Goal: Task Accomplishment & Management: Manage account settings

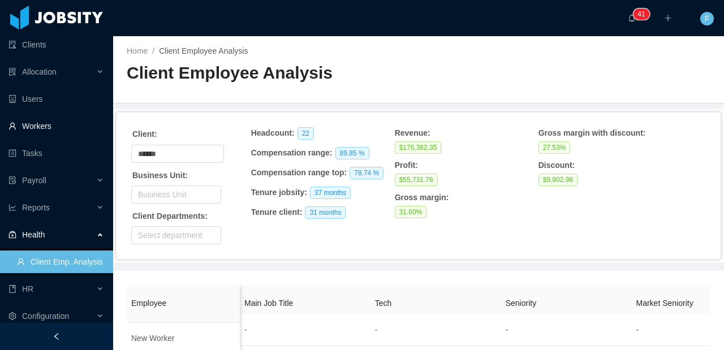
scroll to position [203, 0]
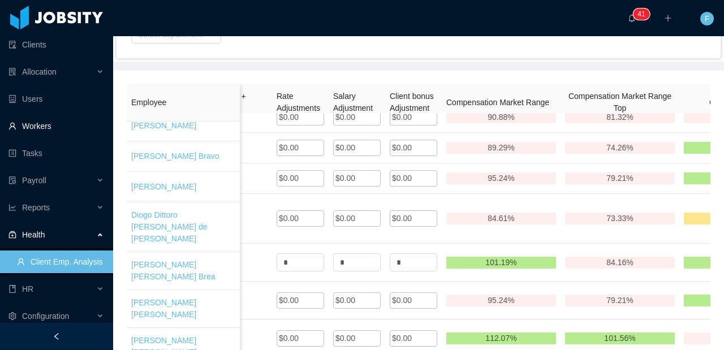
click at [41, 136] on link "Workers" at bounding box center [56, 126] width 96 height 23
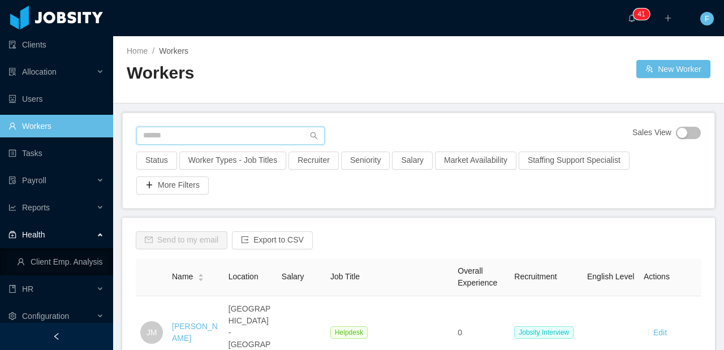
click at [200, 134] on input "text" at bounding box center [230, 136] width 188 height 18
click at [219, 144] on input "text" at bounding box center [230, 136] width 188 height 18
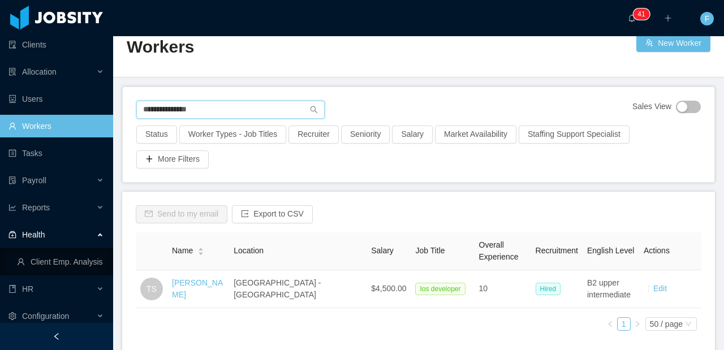
scroll to position [75, 0]
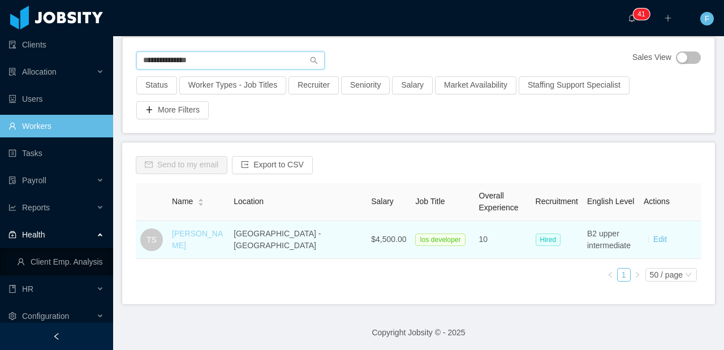
type input "**********"
click at [222, 239] on link "[PERSON_NAME]" at bounding box center [197, 239] width 51 height 21
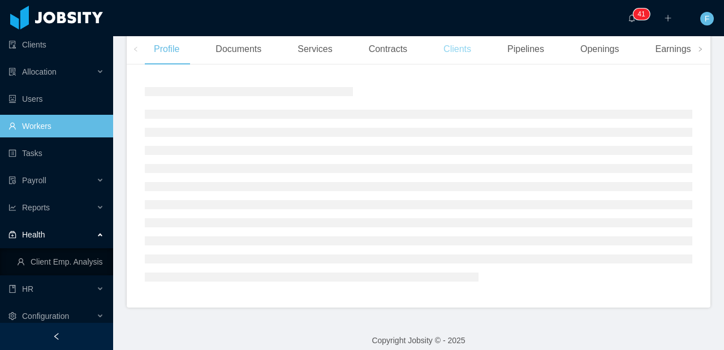
click at [450, 58] on div "Clients" at bounding box center [458, 49] width 46 height 32
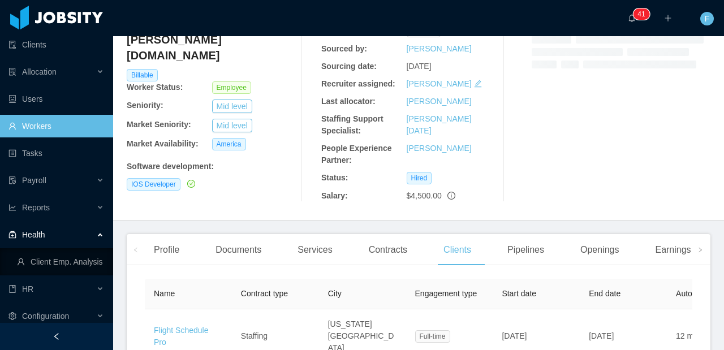
scroll to position [147, 0]
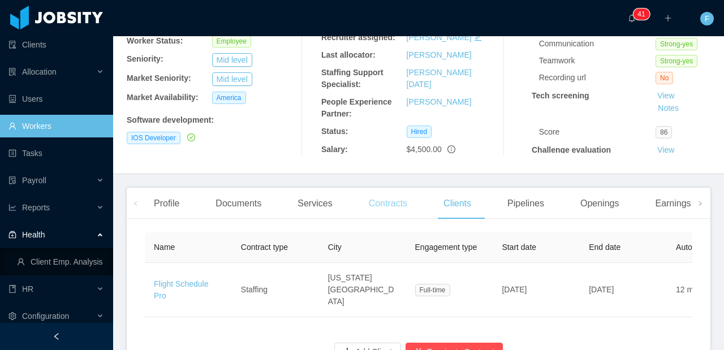
click at [375, 212] on div "Contracts" at bounding box center [388, 204] width 57 height 32
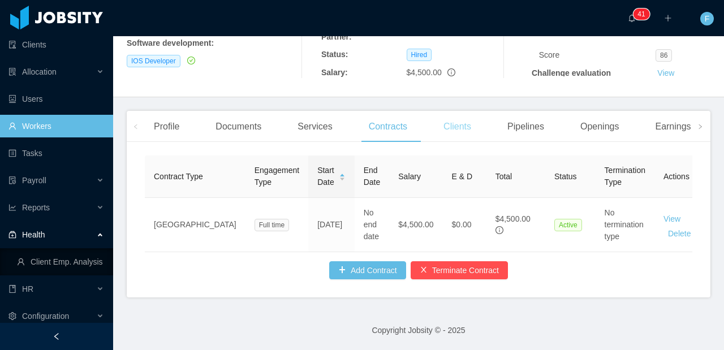
click at [452, 129] on div "Clients" at bounding box center [458, 127] width 46 height 32
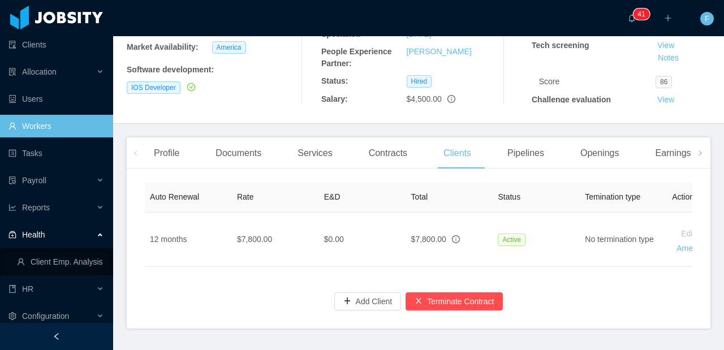
scroll to position [0, 592]
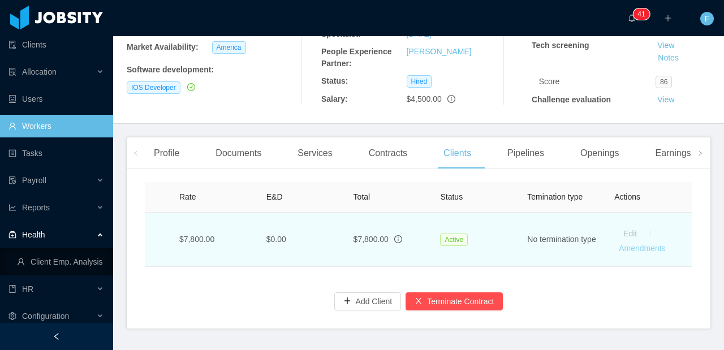
click at [644, 244] on link "Amendments" at bounding box center [642, 248] width 46 height 9
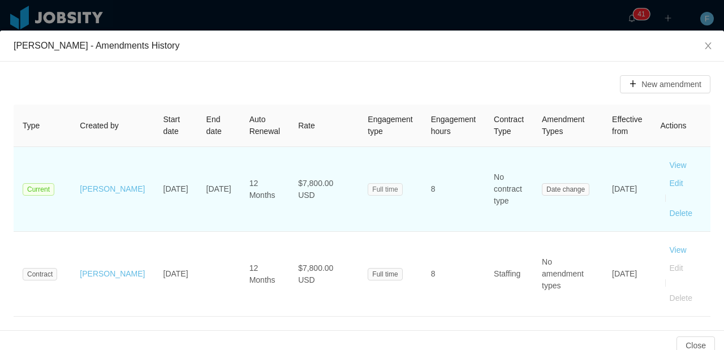
scroll to position [24, 0]
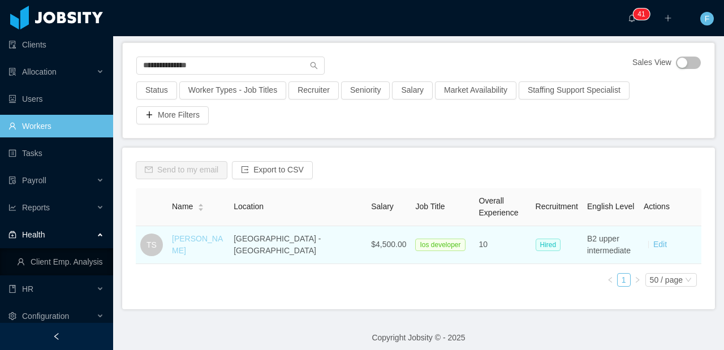
click at [211, 245] on link "[PERSON_NAME]" at bounding box center [197, 244] width 51 height 21
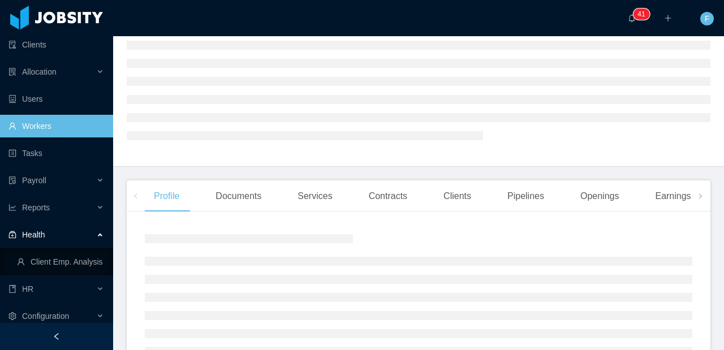
scroll to position [212, 0]
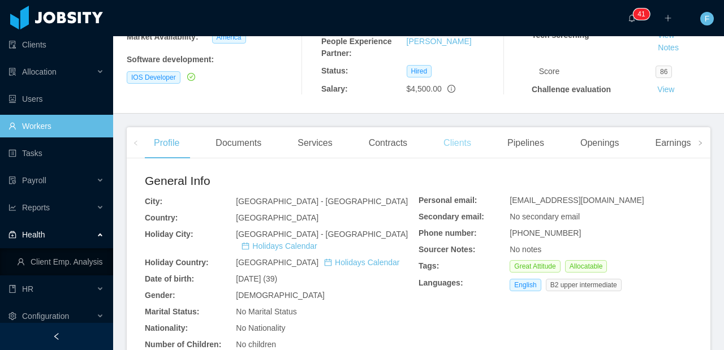
click at [450, 150] on div "Clients" at bounding box center [458, 143] width 46 height 32
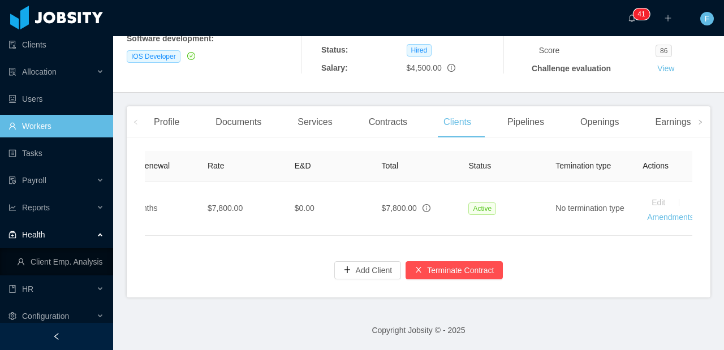
scroll to position [0, 569]
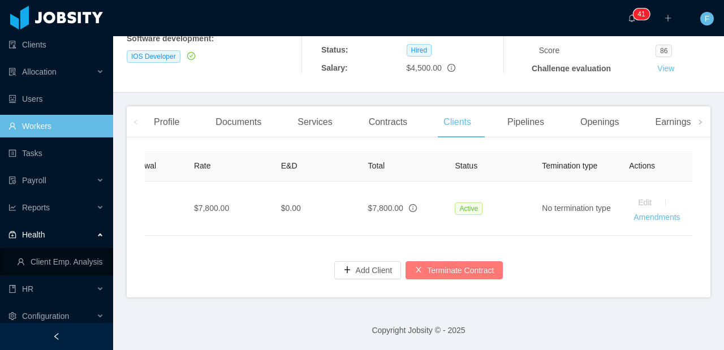
click at [452, 272] on button "Terminate Contract" at bounding box center [454, 270] width 97 height 18
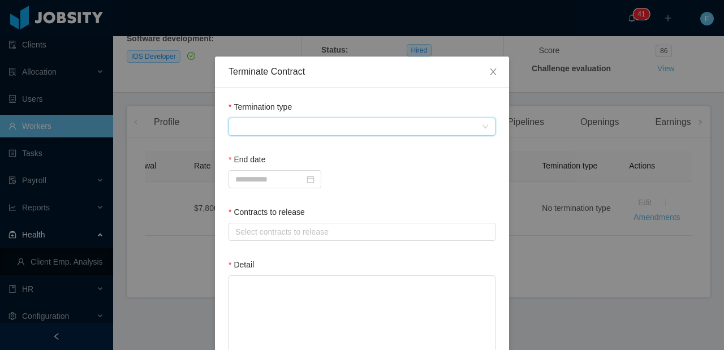
click at [294, 126] on span at bounding box center [358, 126] width 246 height 17
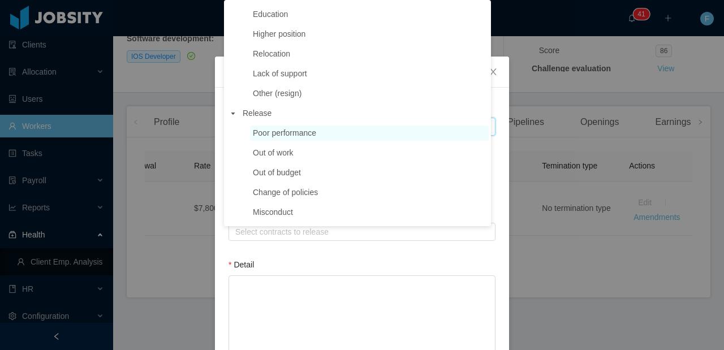
scroll to position [107, 0]
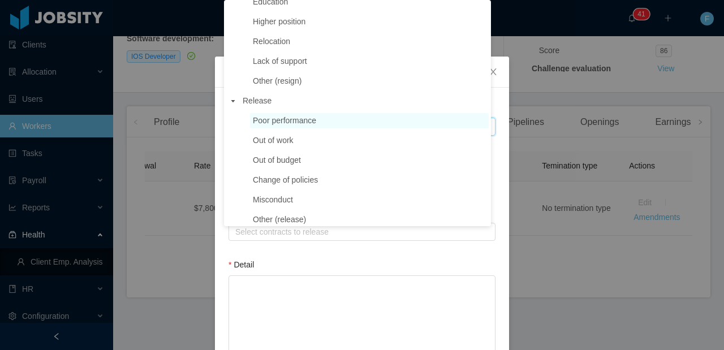
click at [290, 117] on span "Poor performance" at bounding box center [284, 120] width 63 height 9
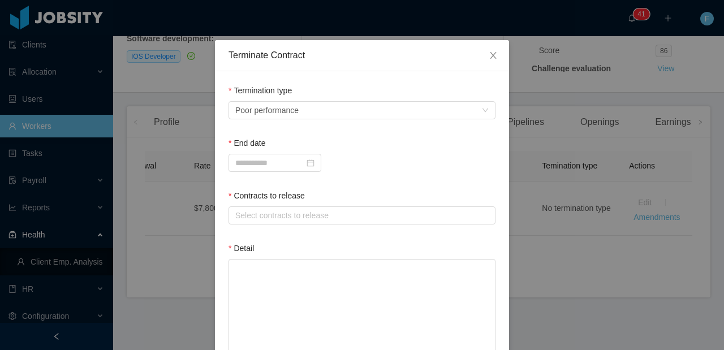
scroll to position [89, 0]
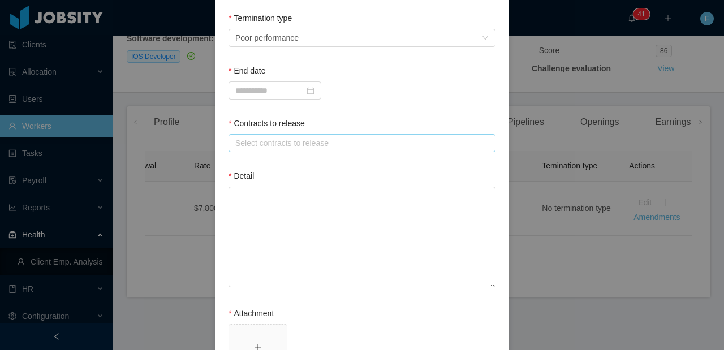
click at [294, 148] on div "Select contracts to release" at bounding box center [359, 143] width 248 height 11
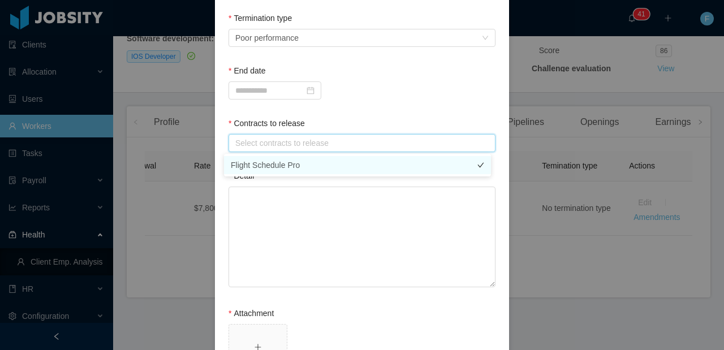
click at [295, 162] on li "Flight Schedule Pro" at bounding box center [357, 165] width 267 height 18
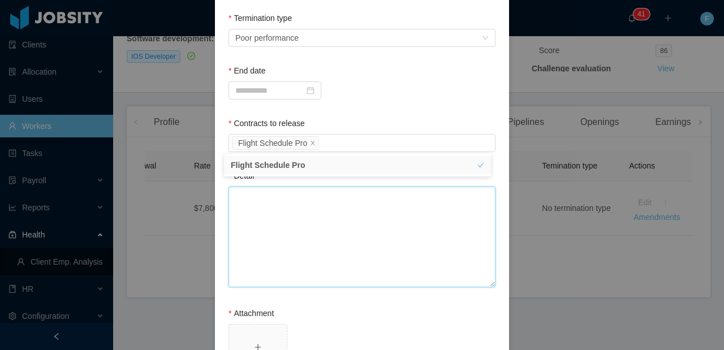
click at [307, 206] on textarea "Detail" at bounding box center [362, 237] width 267 height 101
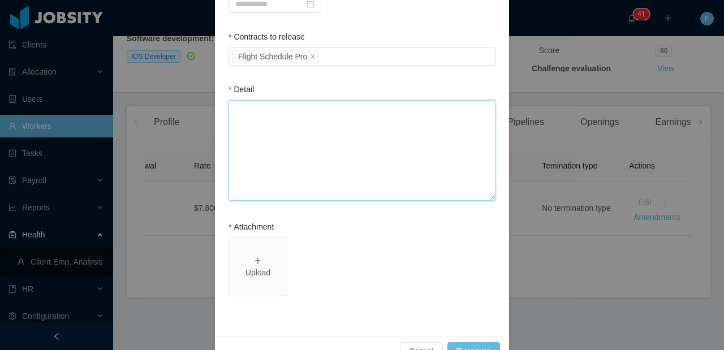
scroll to position [0, 0]
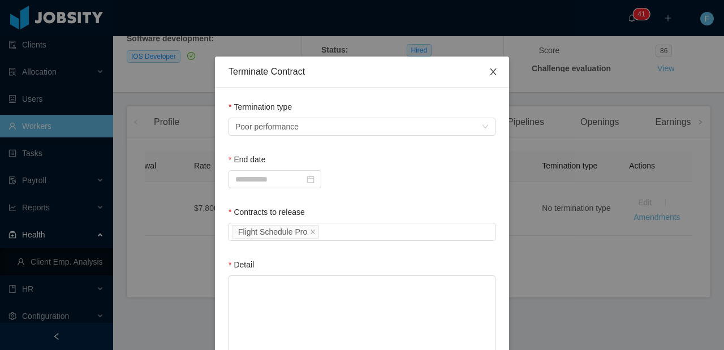
click at [489, 70] on icon "icon: close" at bounding box center [493, 71] width 9 height 9
